Goal: Transaction & Acquisition: Download file/media

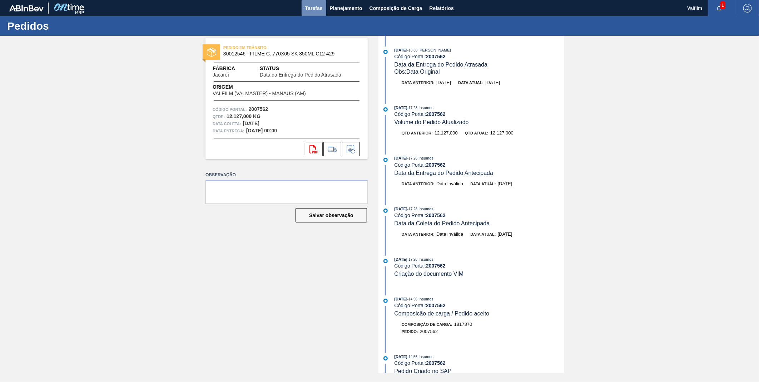
click at [313, 10] on span "Tarefas" at bounding box center [314, 8] width 18 height 9
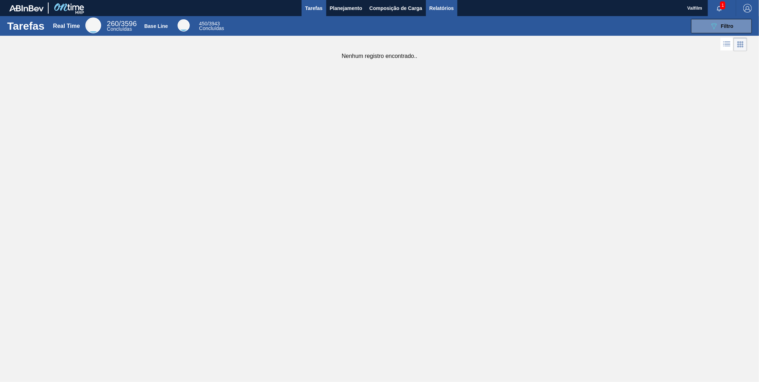
click at [435, 5] on span "Relatórios" at bounding box center [442, 8] width 24 height 9
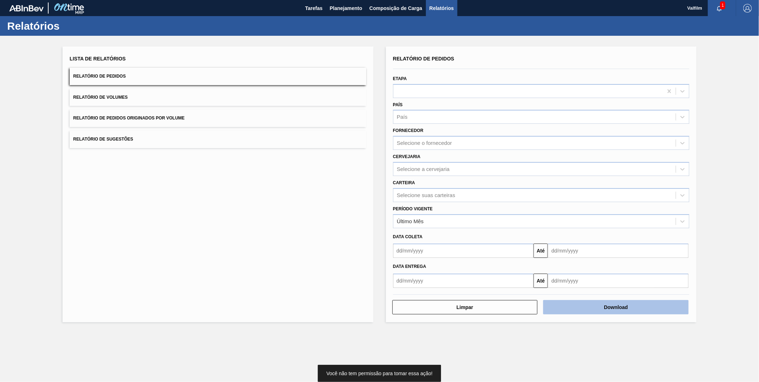
click at [613, 301] on button "Download" at bounding box center [615, 307] width 145 height 14
